Goal: Navigation & Orientation: Find specific page/section

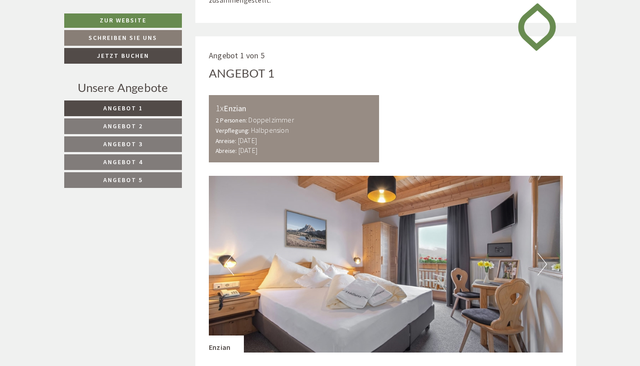
scroll to position [468, 0]
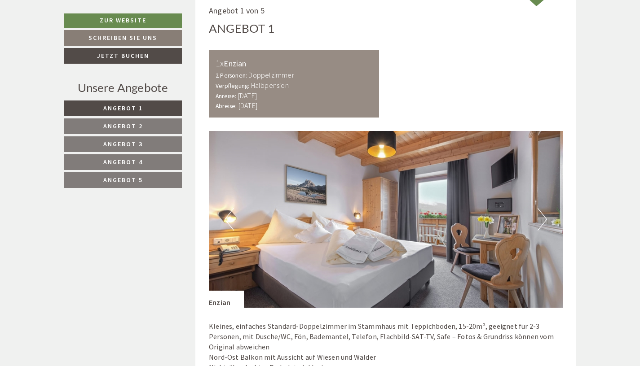
click at [428, 215] on button "Next" at bounding box center [541, 219] width 9 height 22
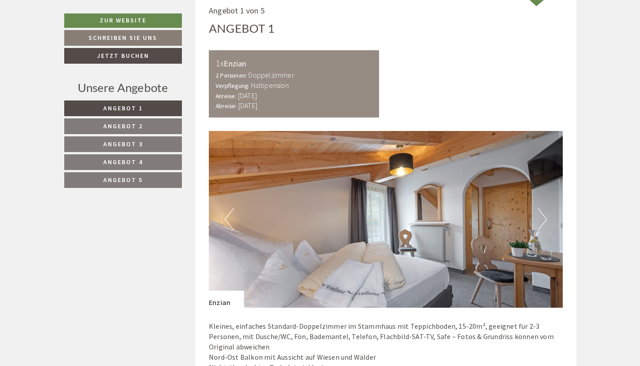
click at [428, 215] on button "Next" at bounding box center [541, 219] width 9 height 22
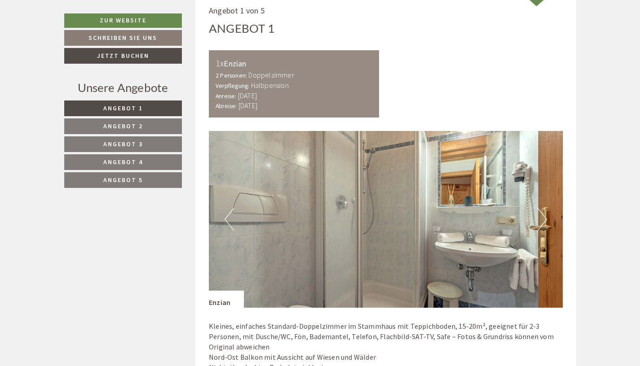
click at [428, 215] on button "Next" at bounding box center [541, 219] width 9 height 22
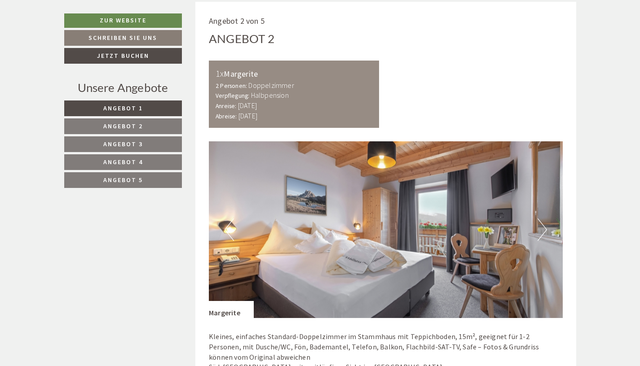
scroll to position [1045, 0]
click at [428, 230] on button "Next" at bounding box center [541, 229] width 9 height 22
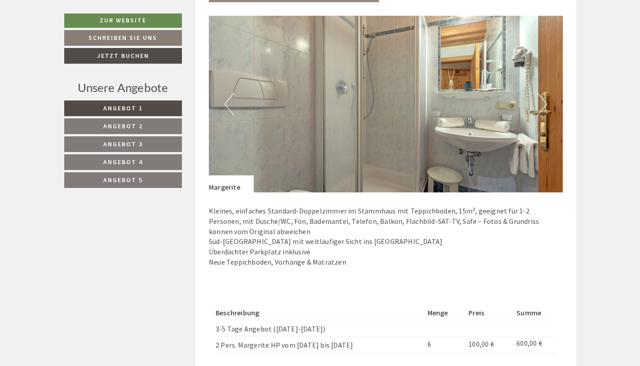
scroll to position [1131, 0]
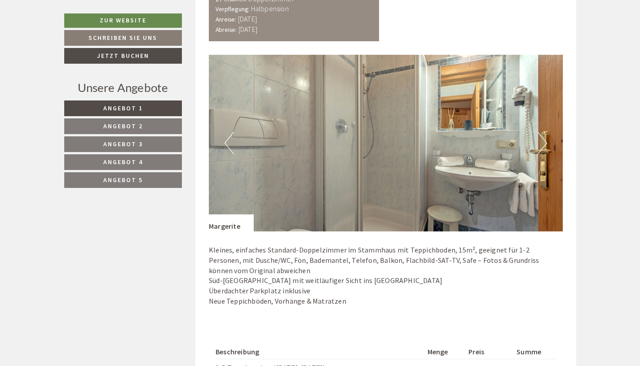
click at [428, 140] on button "Next" at bounding box center [541, 143] width 9 height 22
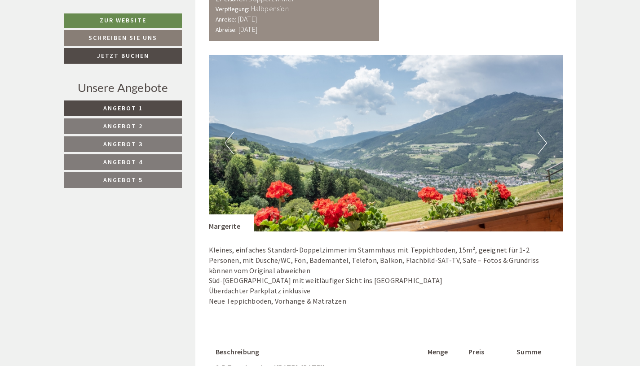
click at [428, 140] on button "Next" at bounding box center [541, 143] width 9 height 22
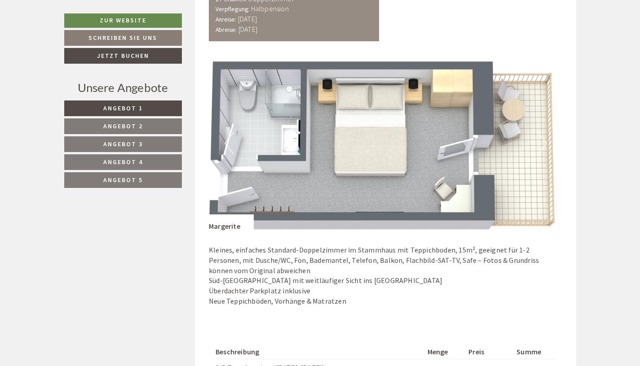
click at [428, 140] on button "Next" at bounding box center [541, 143] width 9 height 22
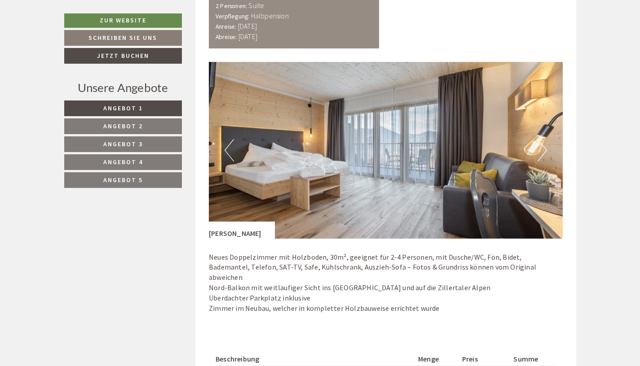
scroll to position [1683, 0]
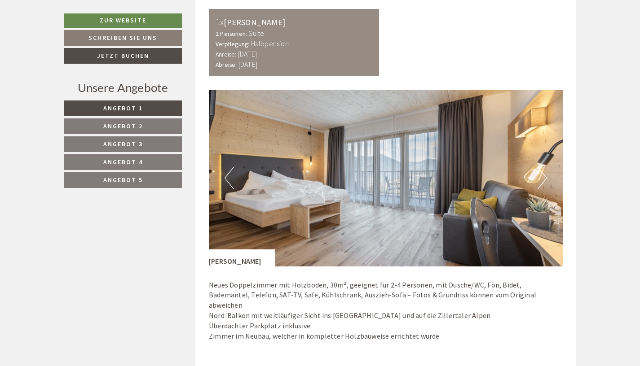
click at [428, 176] on button "Next" at bounding box center [541, 178] width 9 height 22
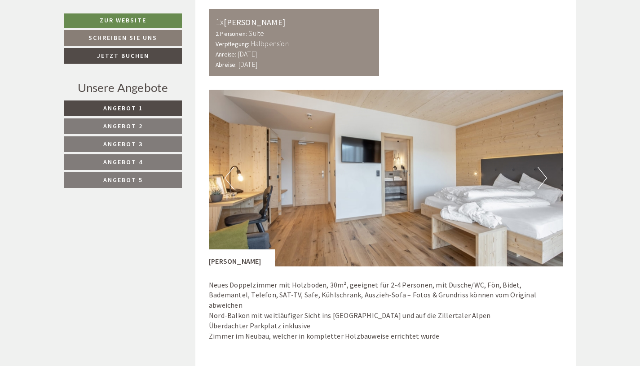
click at [428, 176] on button "Next" at bounding box center [541, 178] width 9 height 22
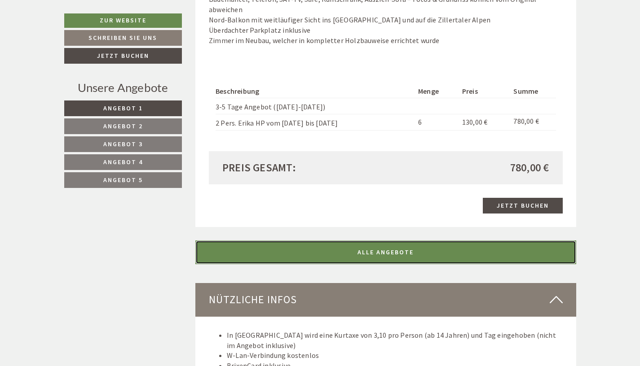
click at [363, 244] on link "ALLE ANGEBOTE" at bounding box center [385, 253] width 381 height 24
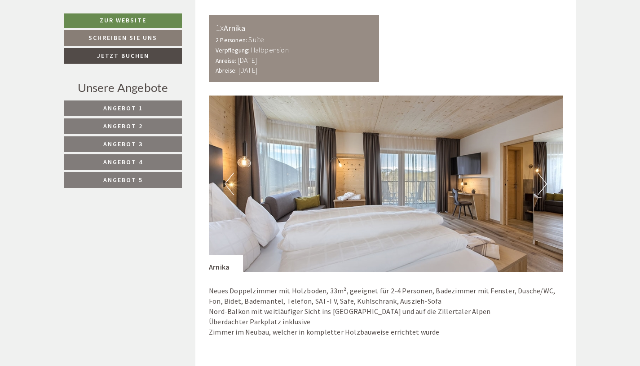
scroll to position [2821, 0]
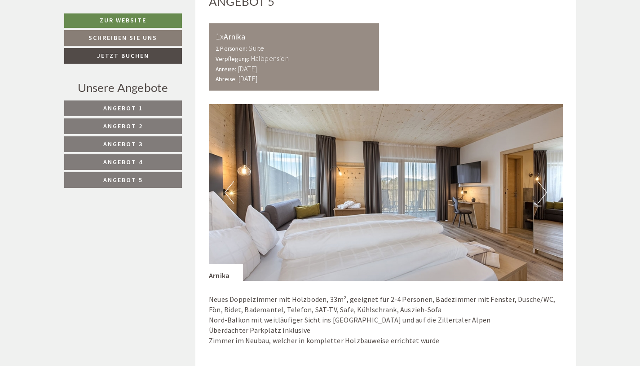
click at [428, 185] on button "Next" at bounding box center [541, 192] width 9 height 22
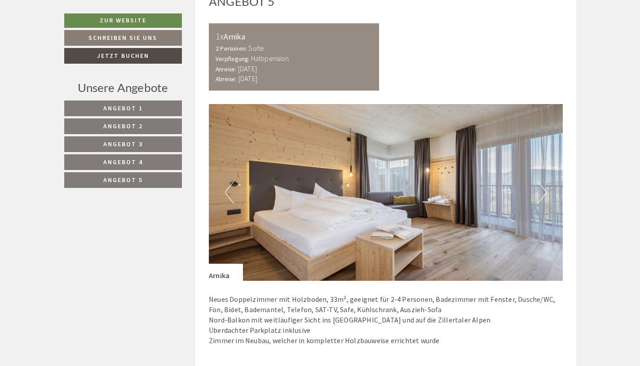
click at [428, 185] on button "Next" at bounding box center [541, 192] width 9 height 22
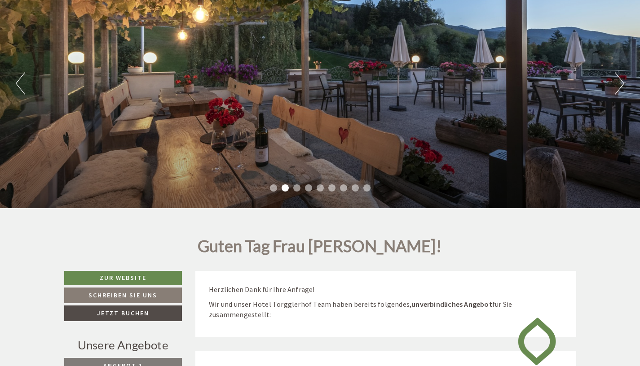
scroll to position [0, 0]
